Goal: Task Accomplishment & Management: Use online tool/utility

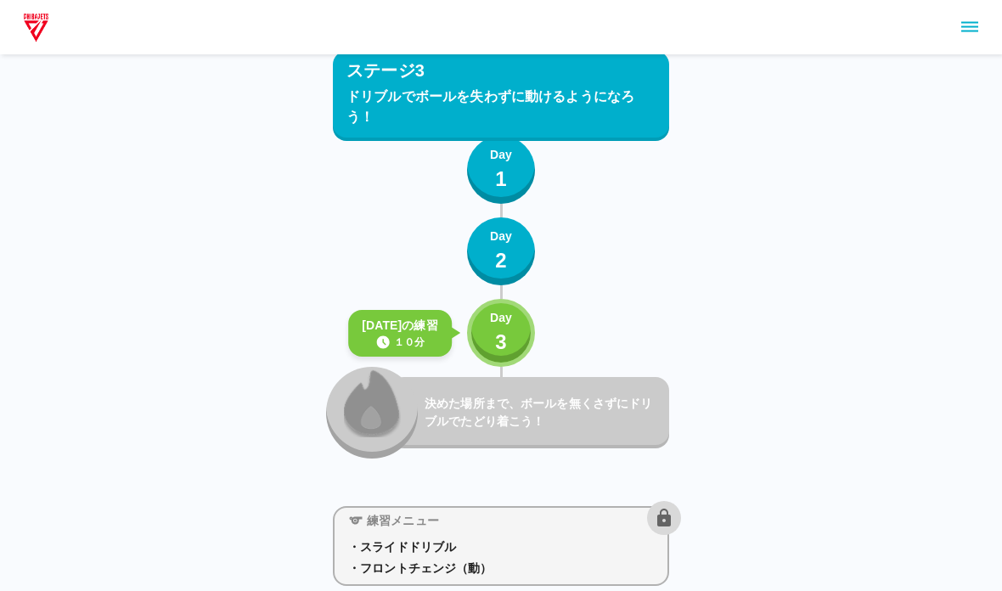
scroll to position [4768, 0]
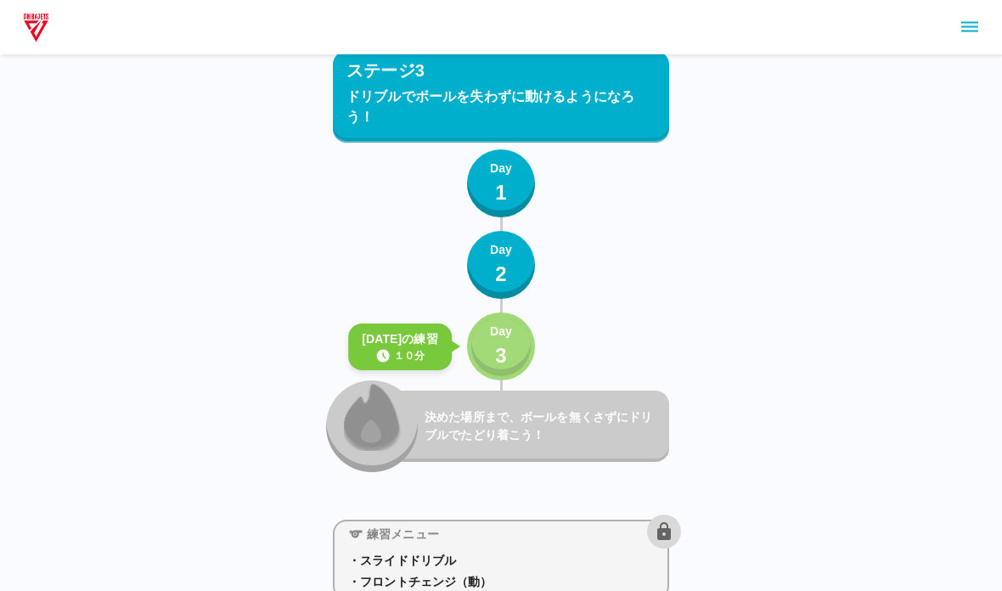
click at [492, 365] on div "Day 3" at bounding box center [501, 347] width 22 height 48
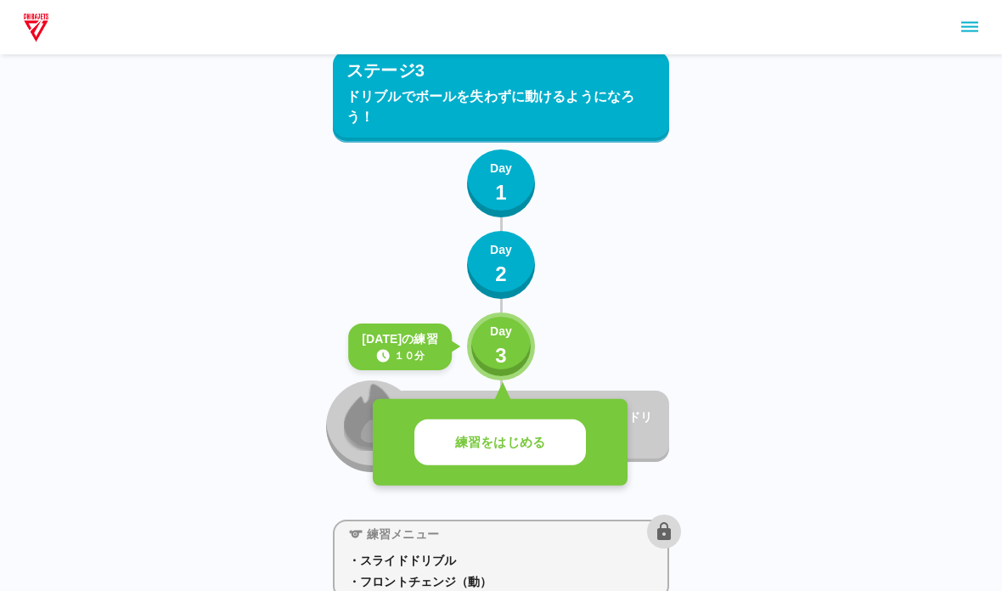
click at [498, 454] on button "練習をはじめる" at bounding box center [499, 442] width 171 height 47
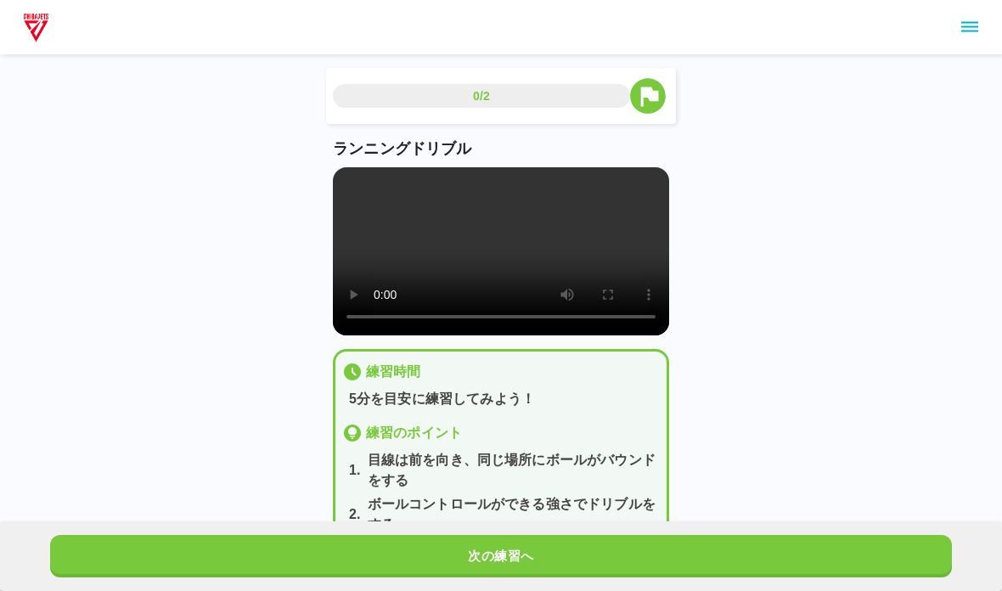
click at [426, 274] on video at bounding box center [501, 251] width 336 height 168
click at [346, 188] on video at bounding box center [501, 251] width 336 height 168
click at [553, 564] on button "次の練習へ" at bounding box center [500, 556] width 901 height 42
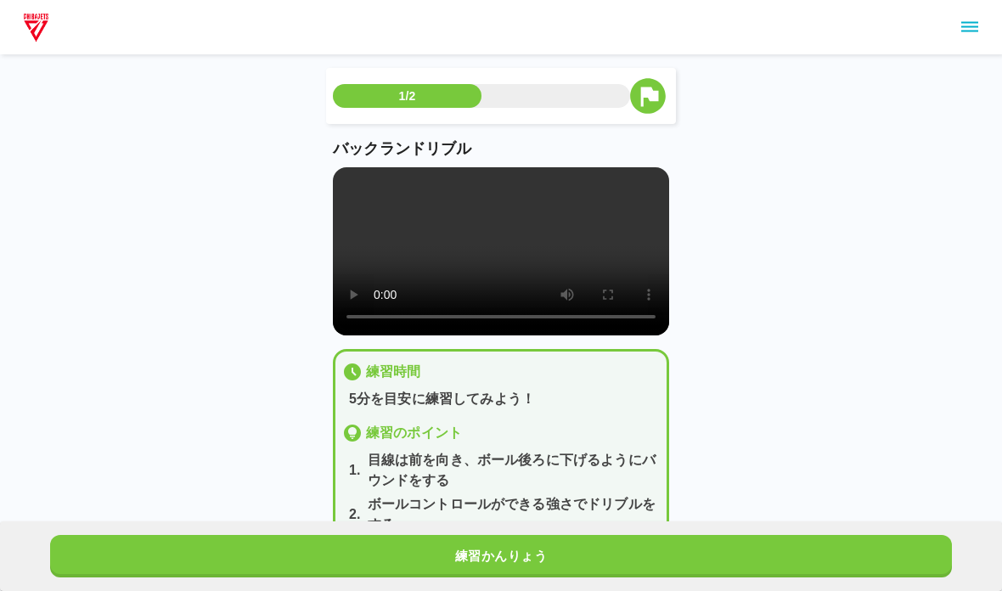
click at [346, 186] on video at bounding box center [501, 251] width 336 height 168
click at [113, 560] on button "練習かんりょう" at bounding box center [500, 556] width 901 height 42
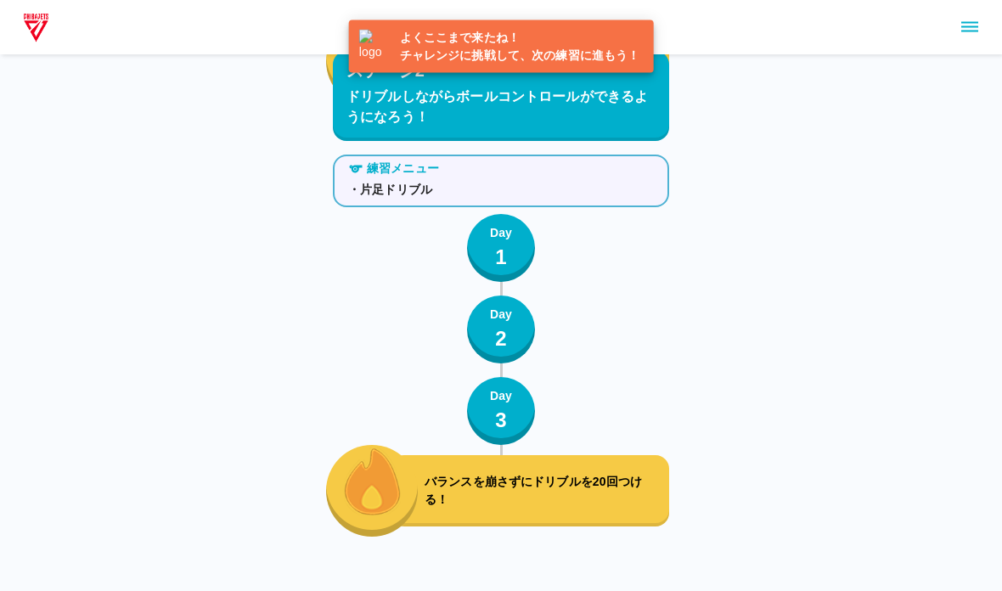
scroll to position [4905, 0]
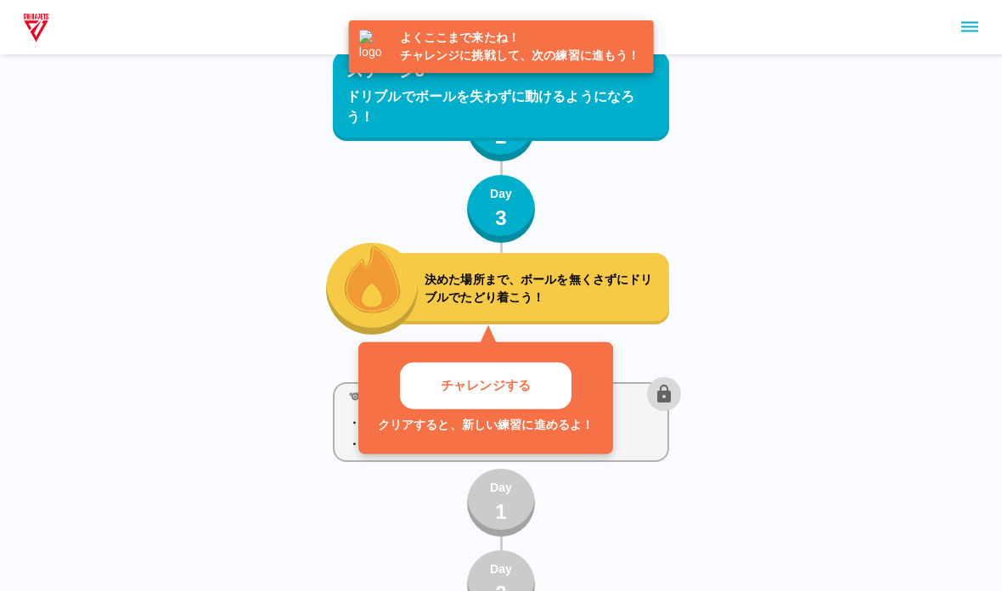
click at [460, 391] on p "チャレンジする" at bounding box center [486, 386] width 90 height 20
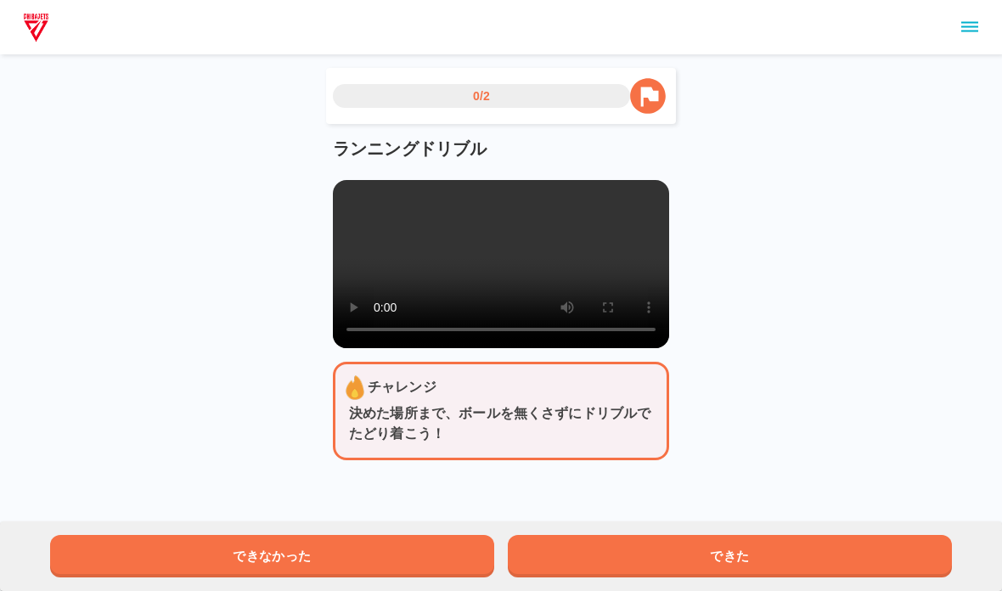
click at [396, 284] on video at bounding box center [501, 264] width 336 height 168
click at [395, 284] on video at bounding box center [501, 264] width 336 height 168
click at [350, 208] on video at bounding box center [501, 264] width 336 height 168
click at [895, 569] on button "できた" at bounding box center [730, 556] width 444 height 42
click at [365, 193] on video at bounding box center [501, 264] width 336 height 168
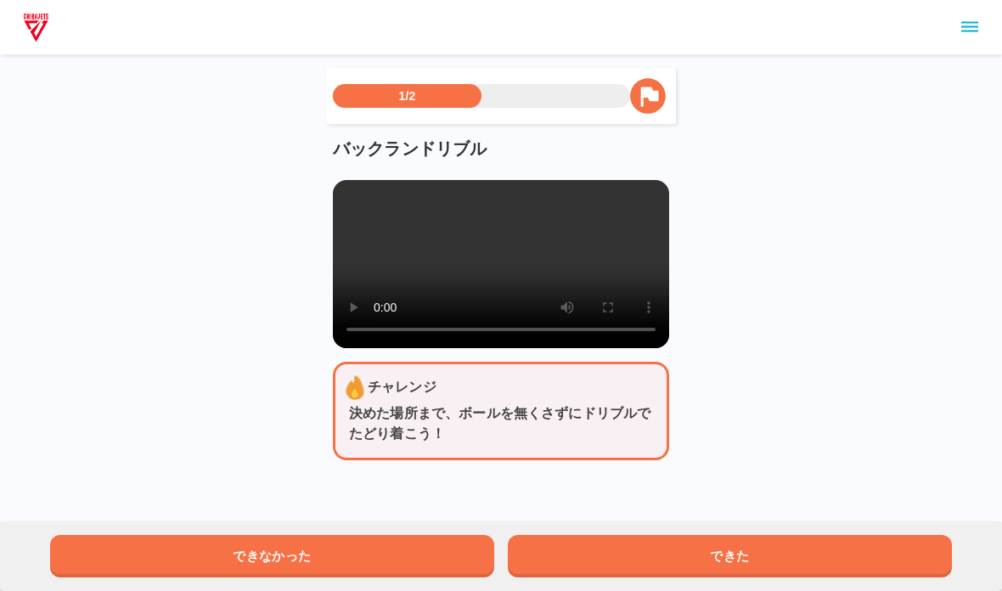
click at [334, 200] on video at bounding box center [501, 264] width 336 height 168
click at [359, 188] on video at bounding box center [501, 264] width 336 height 168
click at [347, 193] on video at bounding box center [501, 264] width 336 height 168
click at [699, 559] on button "できた" at bounding box center [730, 556] width 444 height 42
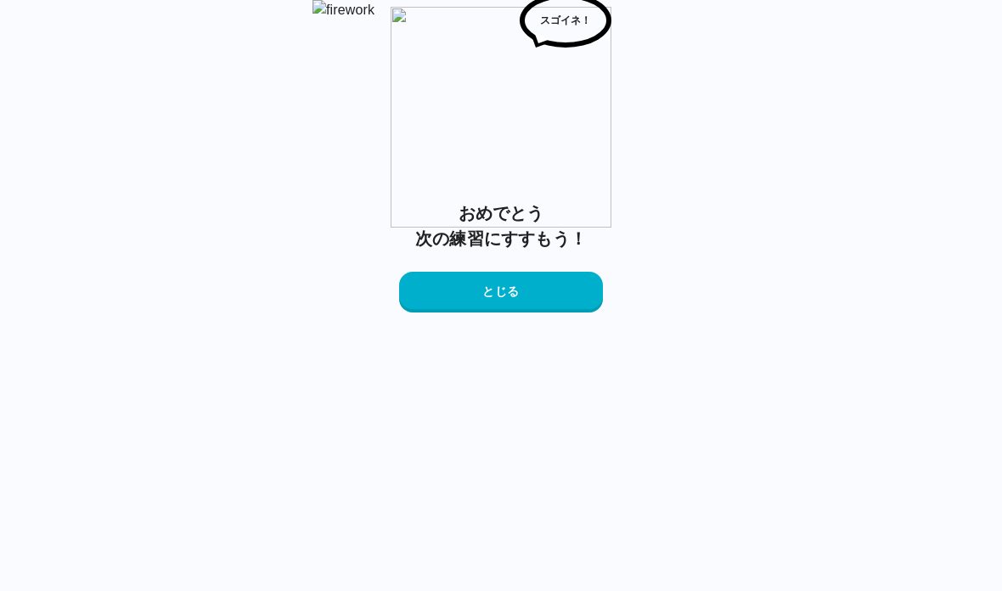
click at [441, 312] on button "とじる" at bounding box center [501, 292] width 204 height 41
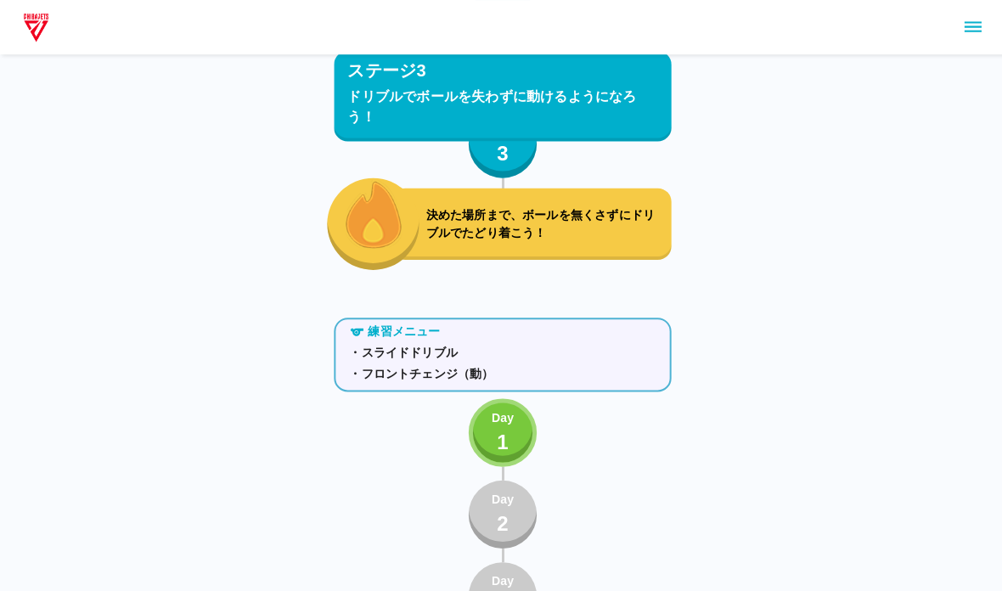
scroll to position [4974, 0]
